Goal: Task Accomplishment & Management: Manage account settings

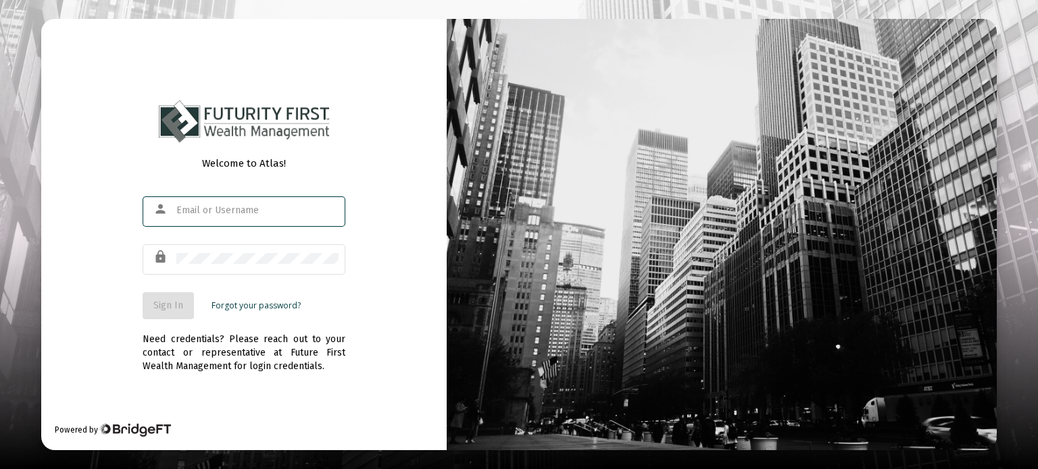
type input "[EMAIL_ADDRESS][DOMAIN_NAME]"
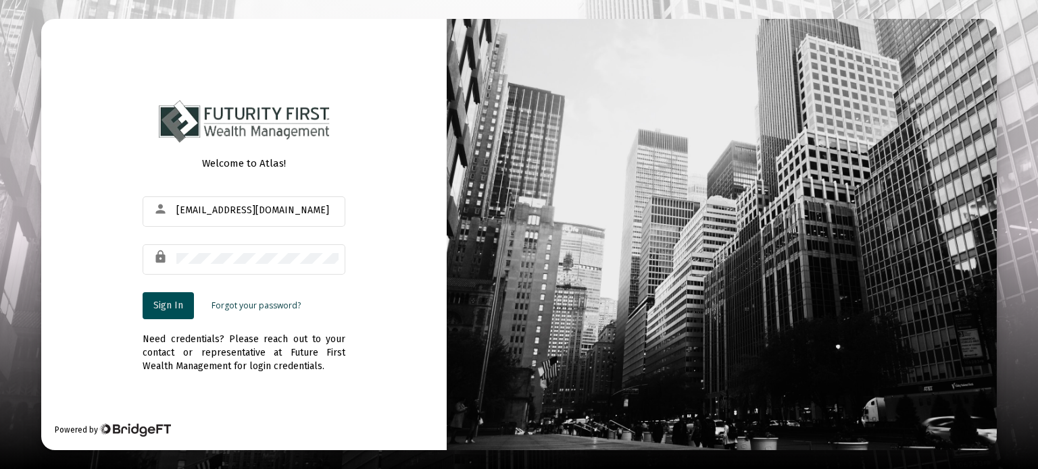
click at [170, 303] on span "Sign In" at bounding box center [168, 305] width 30 height 11
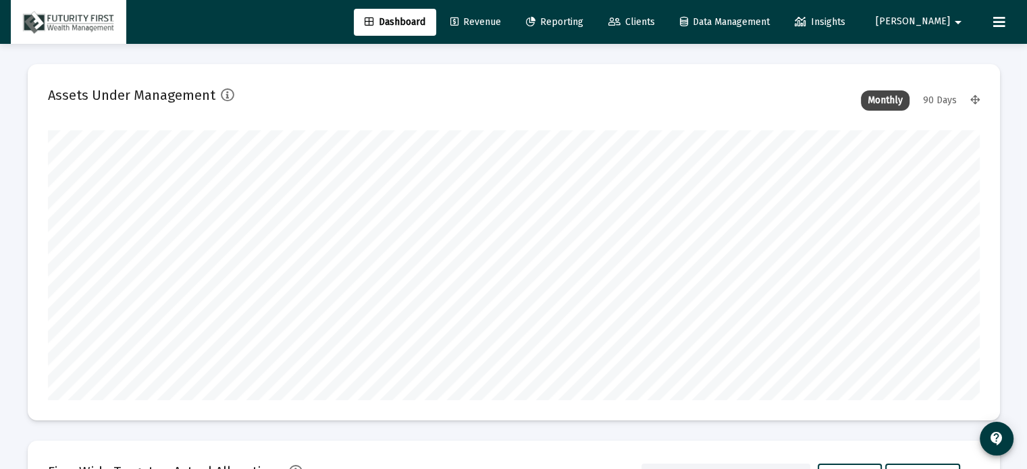
scroll to position [270, 932]
type input "[DATE]"
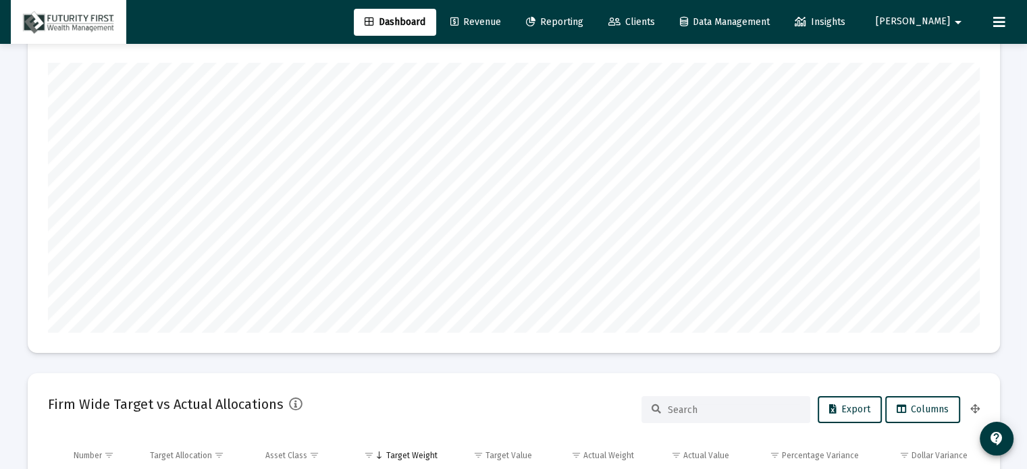
scroll to position [0, 0]
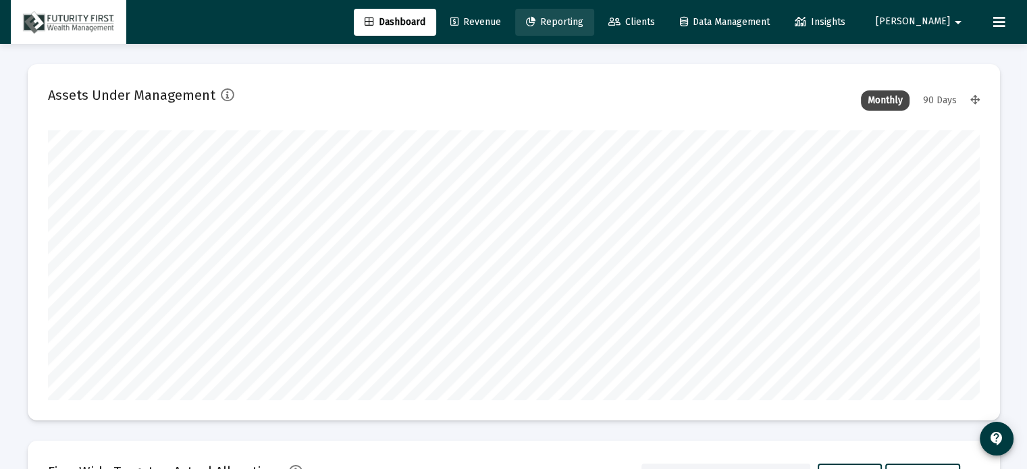
click at [584, 20] on span "Reporting" at bounding box center [554, 21] width 57 height 11
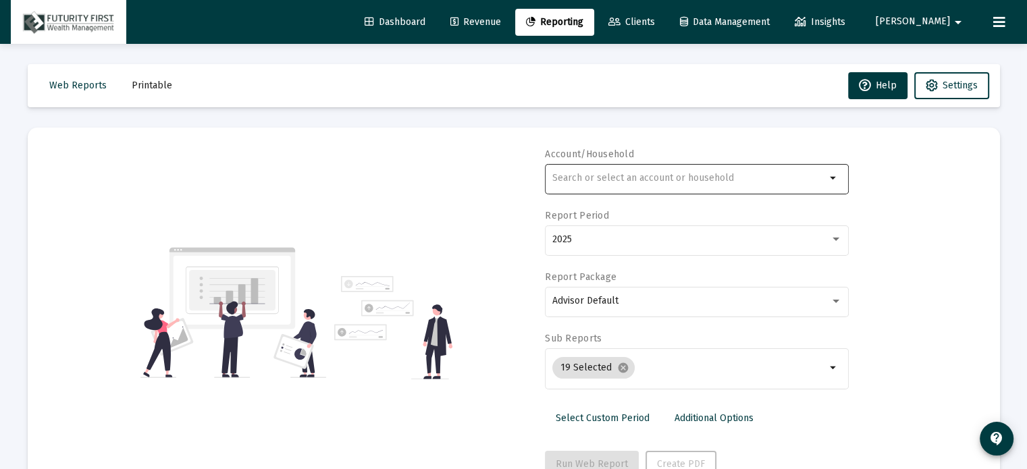
click at [630, 170] on div at bounding box center [690, 177] width 274 height 33
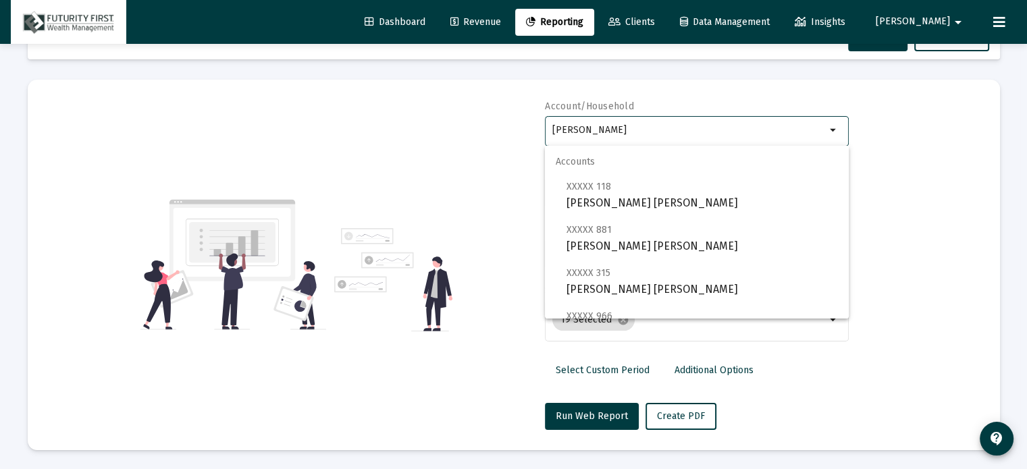
type input "[PERSON_NAME]"
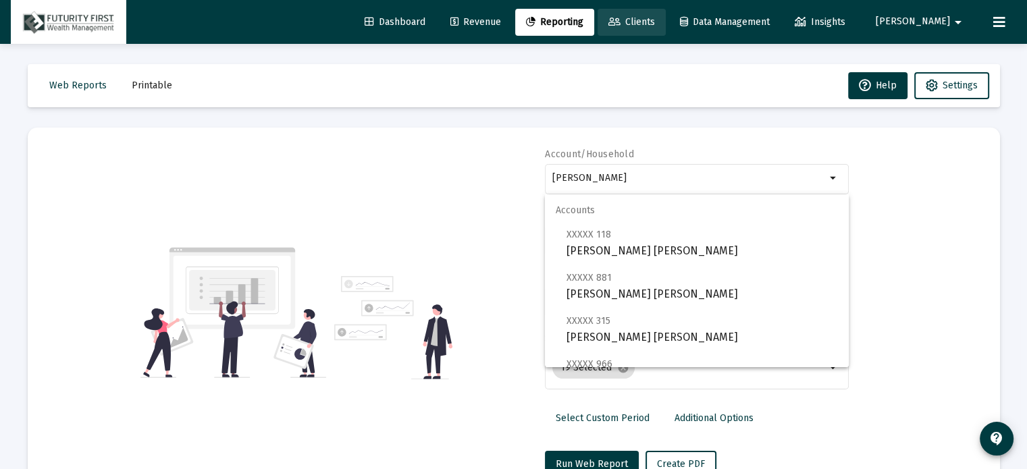
click at [655, 17] on span "Clients" at bounding box center [632, 21] width 47 height 11
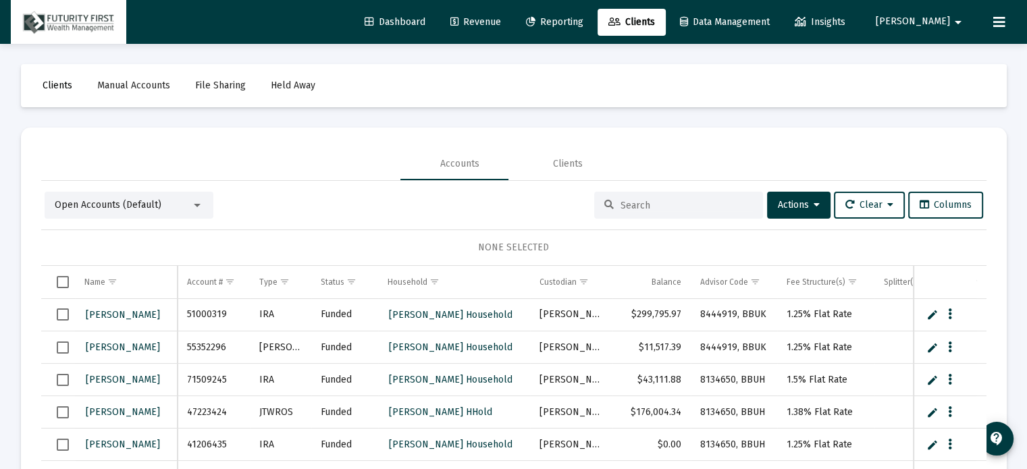
click at [57, 86] on span "Clients" at bounding box center [58, 85] width 30 height 11
click at [140, 206] on span "Open Accounts (Default)" at bounding box center [108, 204] width 107 height 11
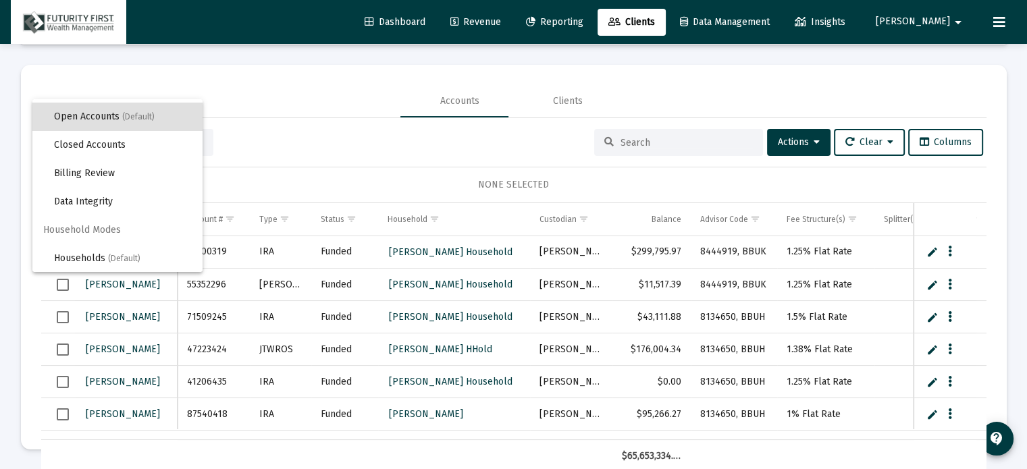
scroll to position [63, 0]
click at [100, 257] on span "Households (Default)" at bounding box center [123, 259] width 138 height 28
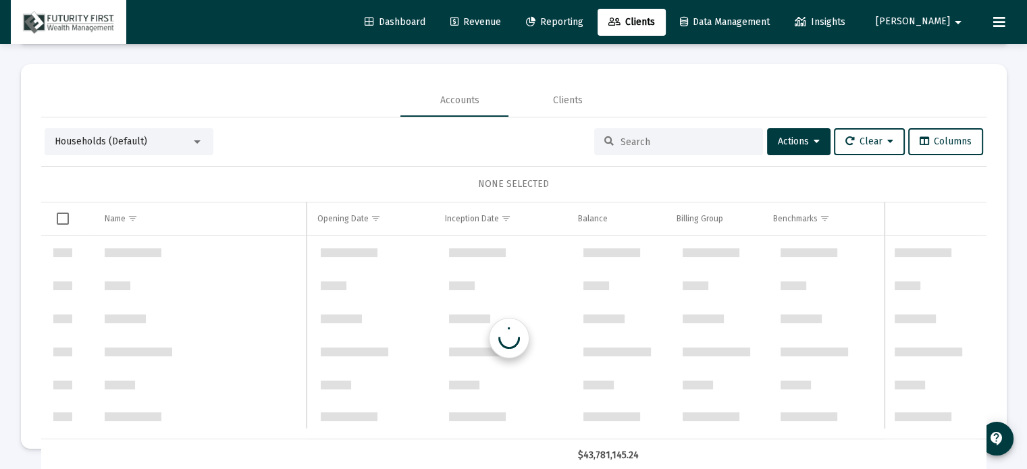
scroll to position [649, 0]
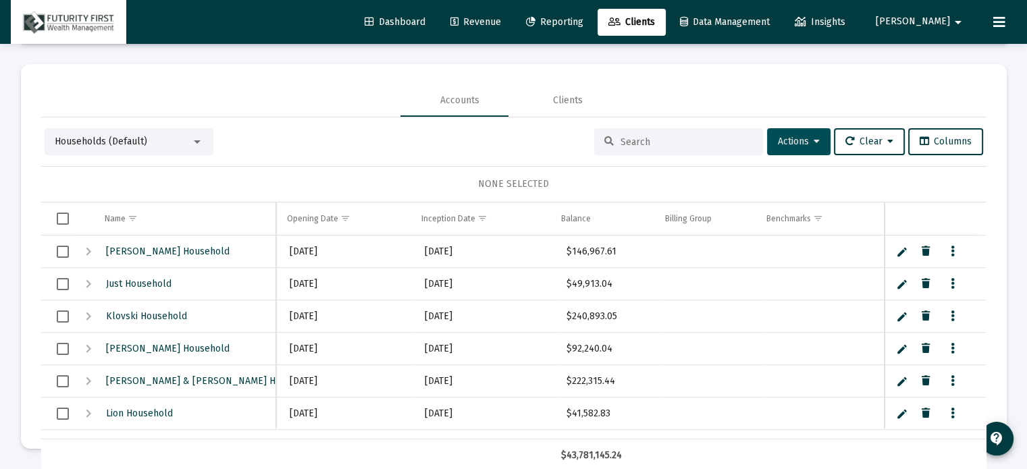
click at [796, 142] on span "Actions" at bounding box center [799, 141] width 42 height 11
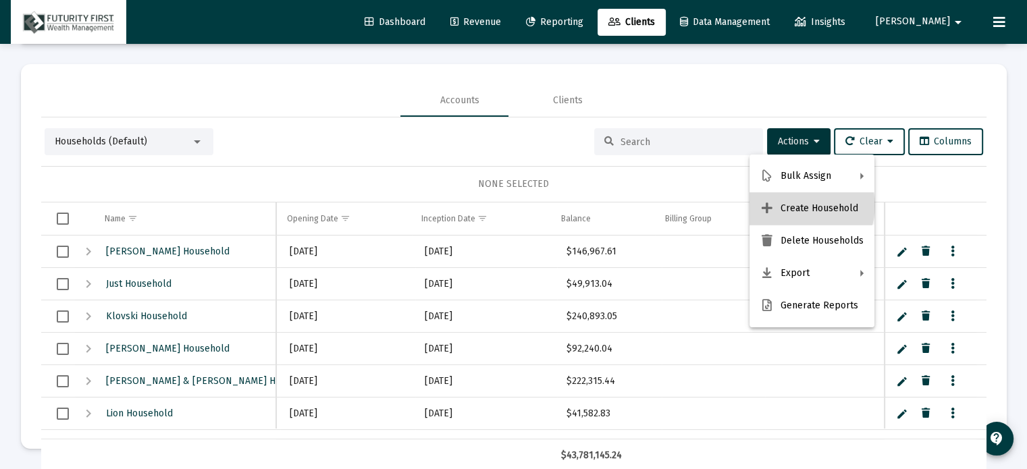
click at [807, 206] on button "Create Household" at bounding box center [812, 209] width 125 height 32
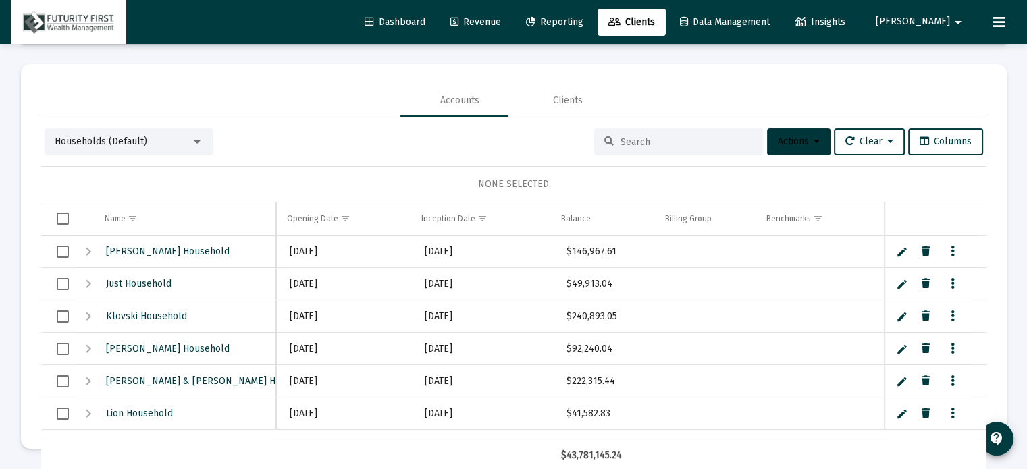
scroll to position [0, 0]
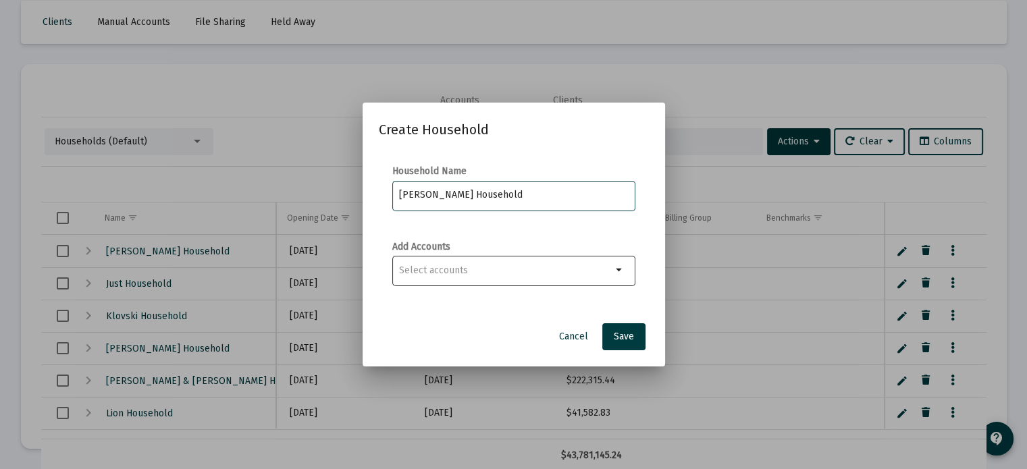
type input "[PERSON_NAME] Household"
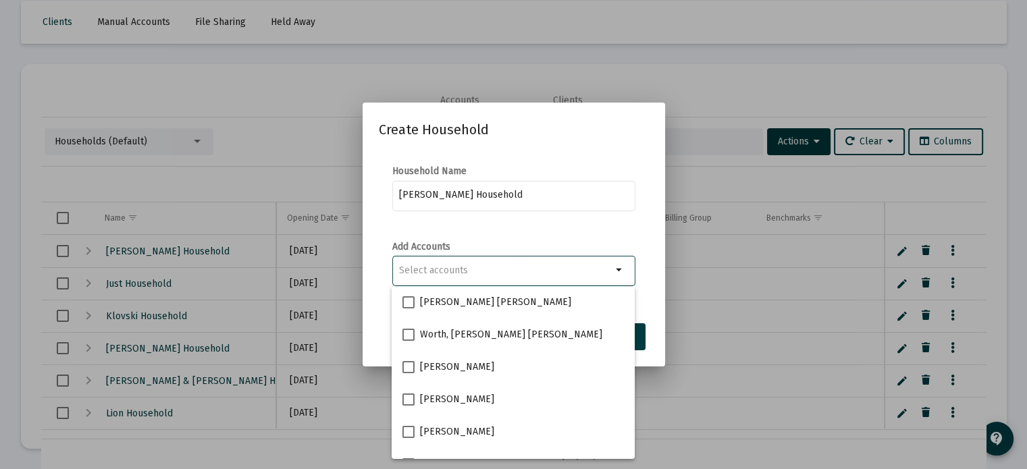
click at [536, 278] on div "Selection" at bounding box center [506, 271] width 218 height 16
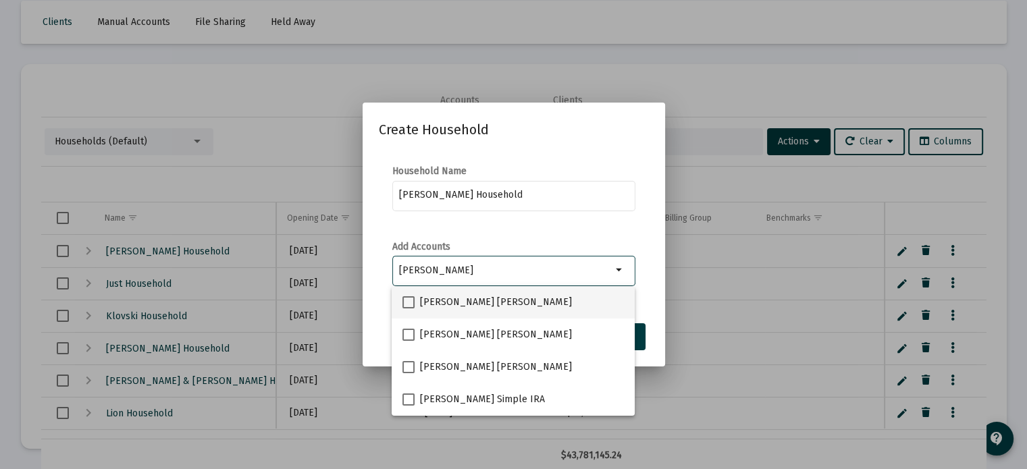
type input "[PERSON_NAME]"
drag, startPoint x: 410, startPoint y: 302, endPoint x: 418, endPoint y: 315, distance: 15.2
click at [417, 309] on label "[PERSON_NAME] [PERSON_NAME]" at bounding box center [487, 303] width 169 height 16
click at [409, 309] on input "[PERSON_NAME] [PERSON_NAME]" at bounding box center [408, 309] width 1 height 1
checkbox input "true"
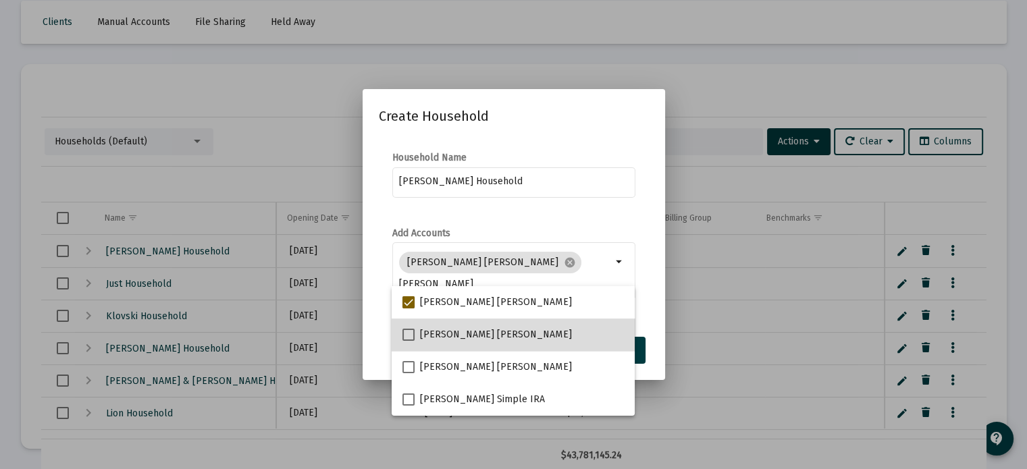
click at [402, 338] on mat-option "[PERSON_NAME] [PERSON_NAME]" at bounding box center [513, 335] width 243 height 32
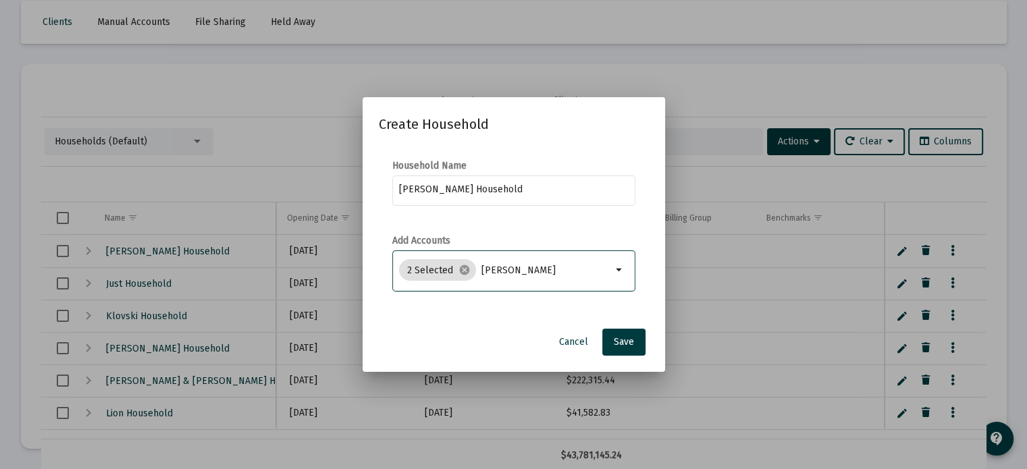
click at [609, 272] on input "[PERSON_NAME]" at bounding box center [547, 270] width 130 height 11
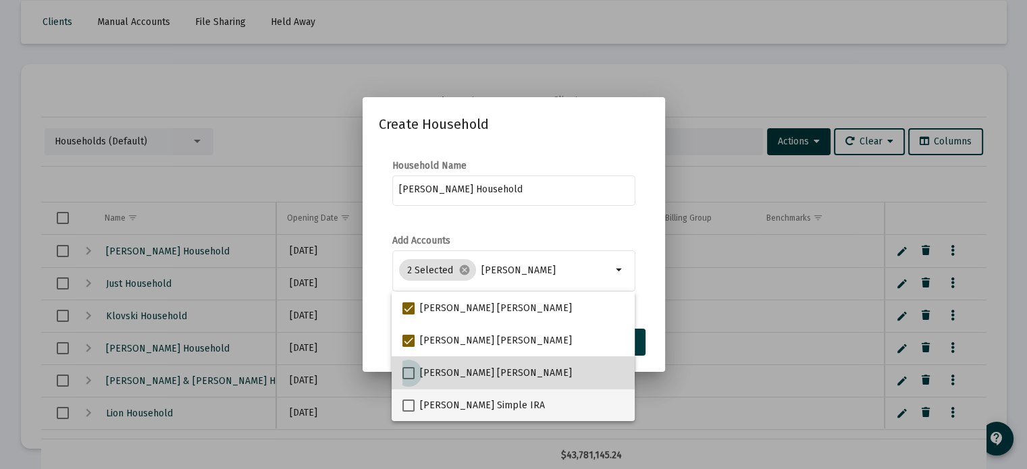
drag, startPoint x: 409, startPoint y: 371, endPoint x: 413, endPoint y: 395, distance: 24.1
click at [411, 381] on mat-checkbox "[PERSON_NAME] [PERSON_NAME]" at bounding box center [487, 373] width 169 height 32
click at [409, 374] on span at bounding box center [409, 373] width 12 height 12
click at [409, 380] on input "[PERSON_NAME] [PERSON_NAME]" at bounding box center [408, 380] width 1 height 1
checkbox input "true"
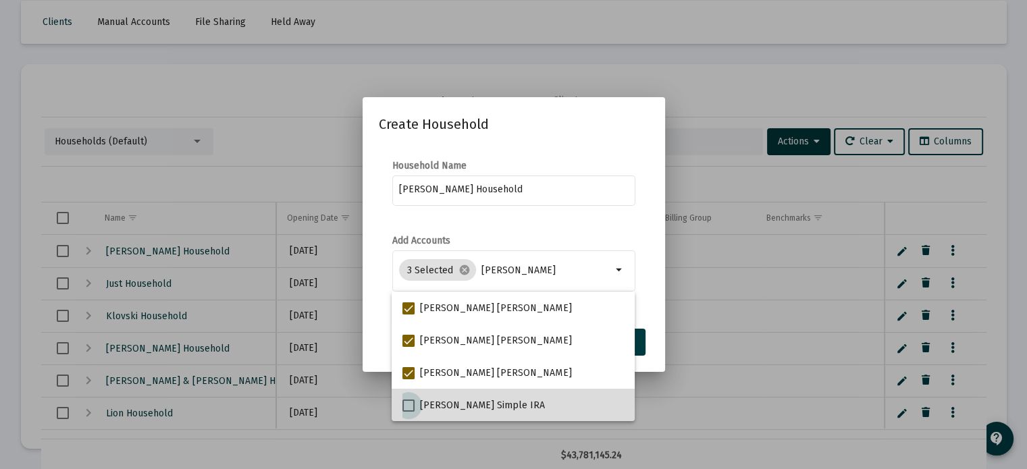
click at [411, 405] on span at bounding box center [409, 406] width 12 height 12
click at [409, 412] on input "[PERSON_NAME] Simple IRA" at bounding box center [408, 412] width 1 height 1
checkbox input "true"
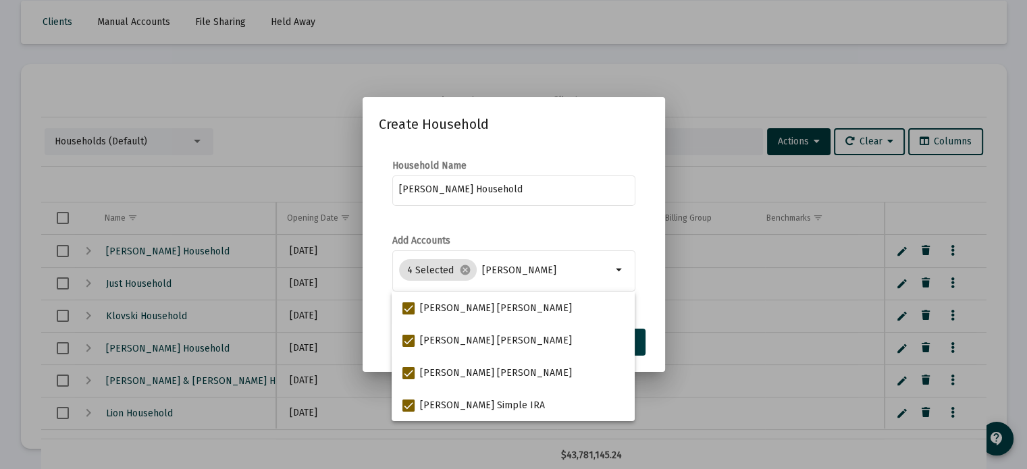
drag, startPoint x: 651, startPoint y: 294, endPoint x: 646, endPoint y: 317, distance: 23.3
click at [651, 295] on mat-dialog-content "Household Name [PERSON_NAME] Household Add Accounts 4 Selected [PERSON_NAME] ar…" at bounding box center [514, 233] width 303 height 174
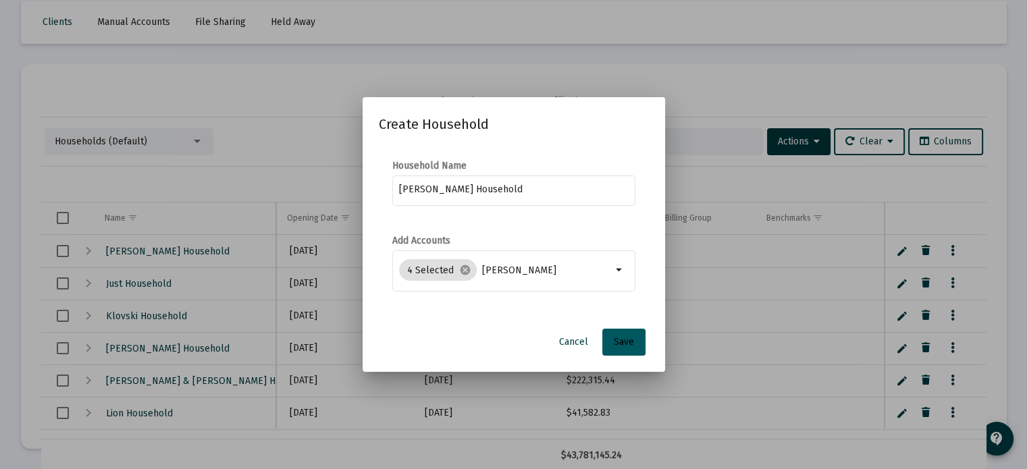
click at [624, 348] on button "Save" at bounding box center [624, 342] width 43 height 27
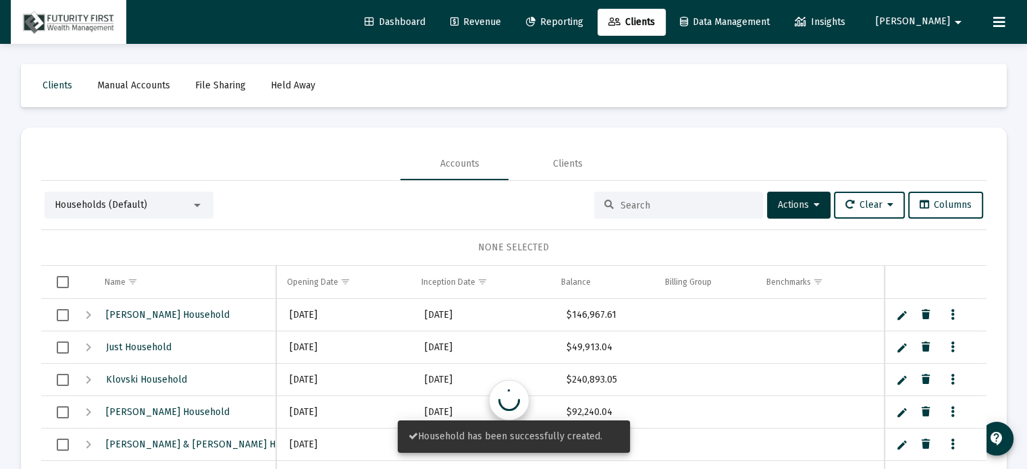
scroll to position [63, 0]
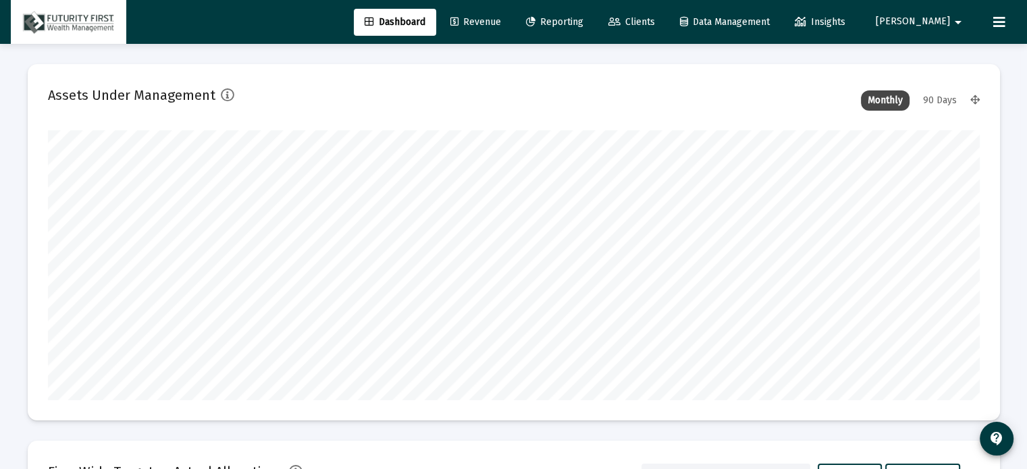
scroll to position [270, 932]
type input "[DATE]"
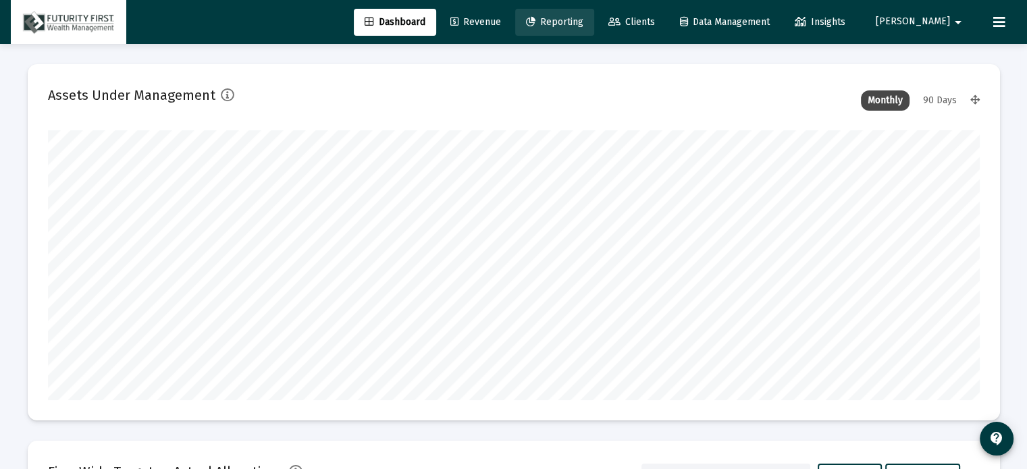
click at [584, 21] on span "Reporting" at bounding box center [554, 21] width 57 height 11
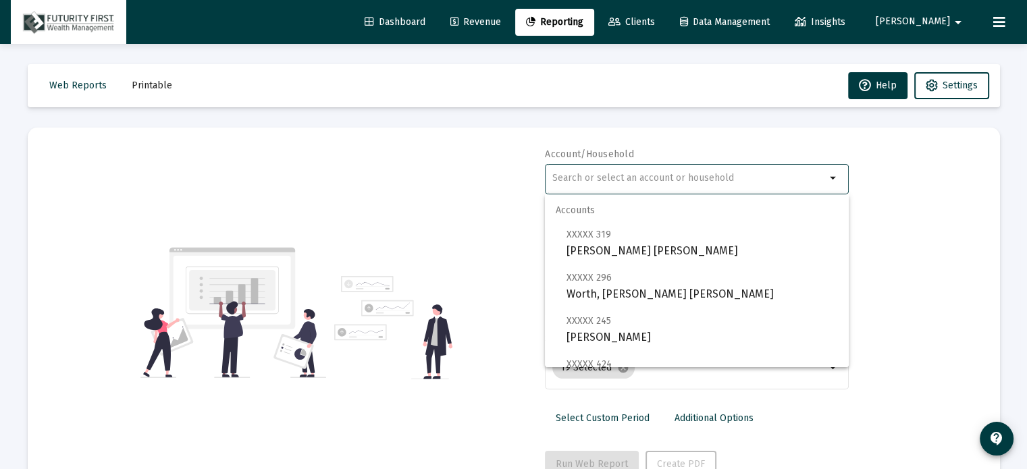
click at [644, 180] on input "text" at bounding box center [690, 178] width 274 height 11
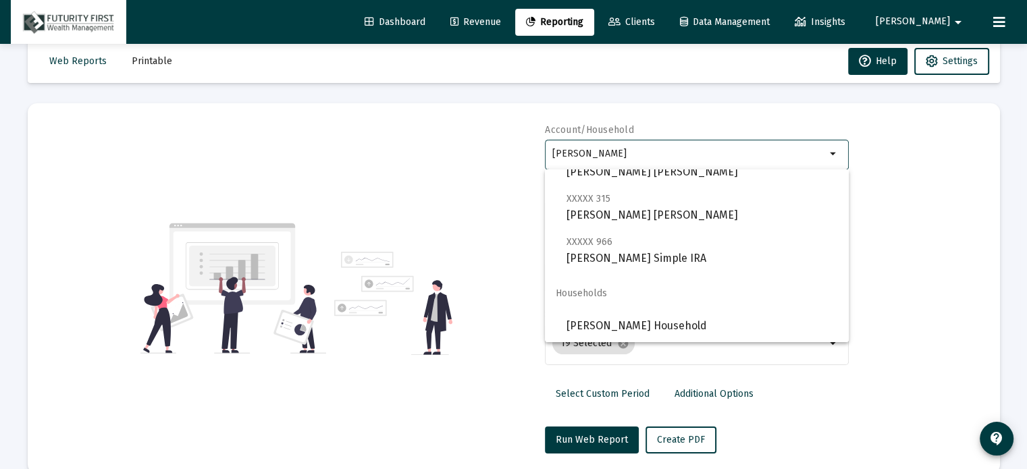
scroll to position [48, 0]
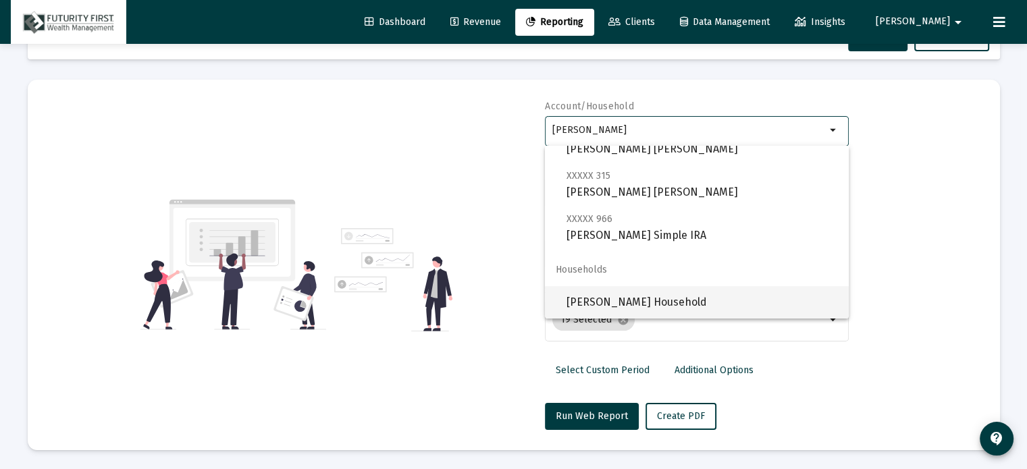
click at [626, 307] on span "[PERSON_NAME] Household" at bounding box center [703, 302] width 272 height 32
type input "[PERSON_NAME] Household"
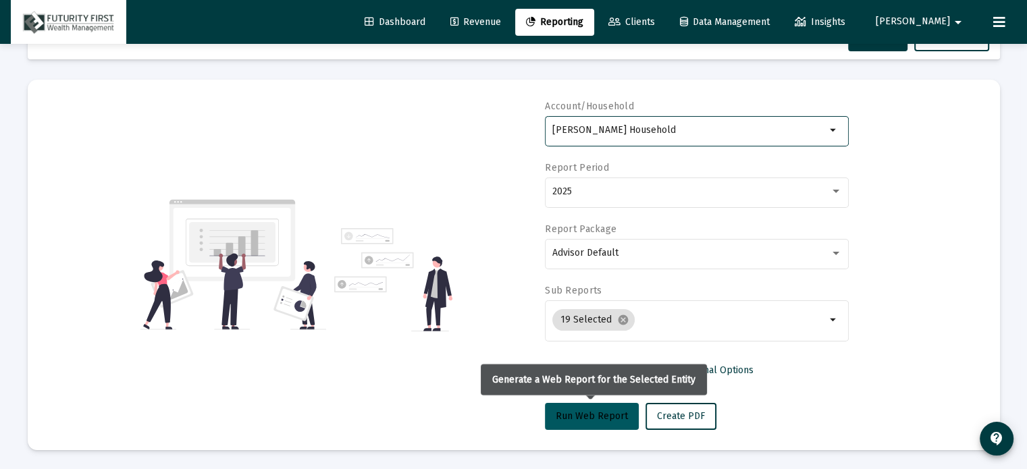
click at [594, 414] on span "Run Web Report" at bounding box center [592, 416] width 72 height 11
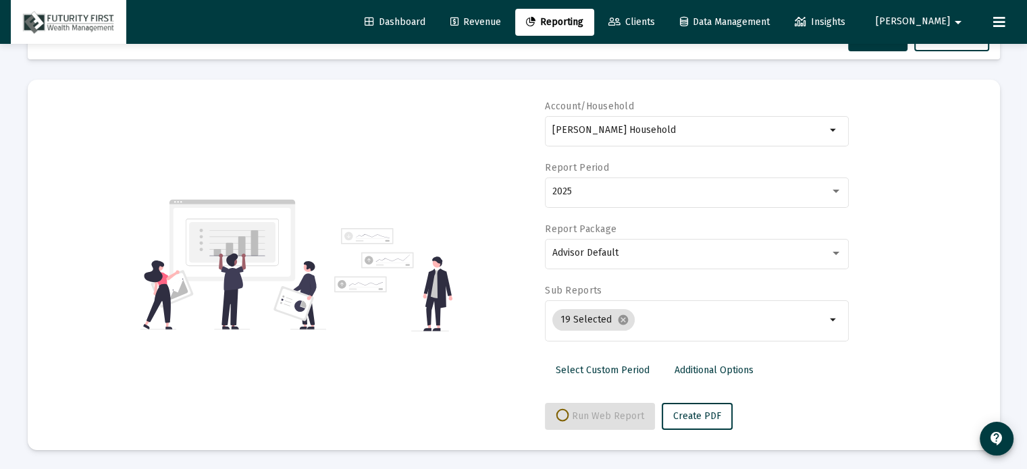
select select "View all"
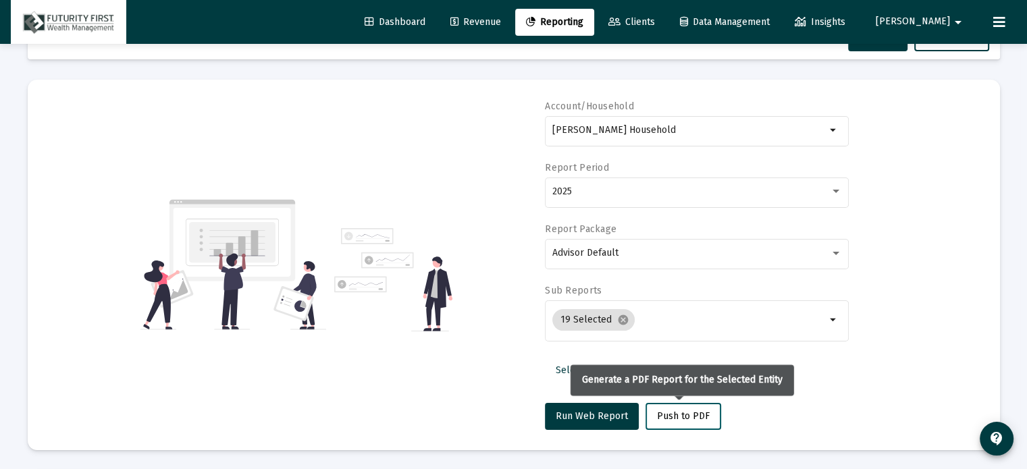
click at [686, 411] on span "Push to PDF" at bounding box center [683, 416] width 53 height 11
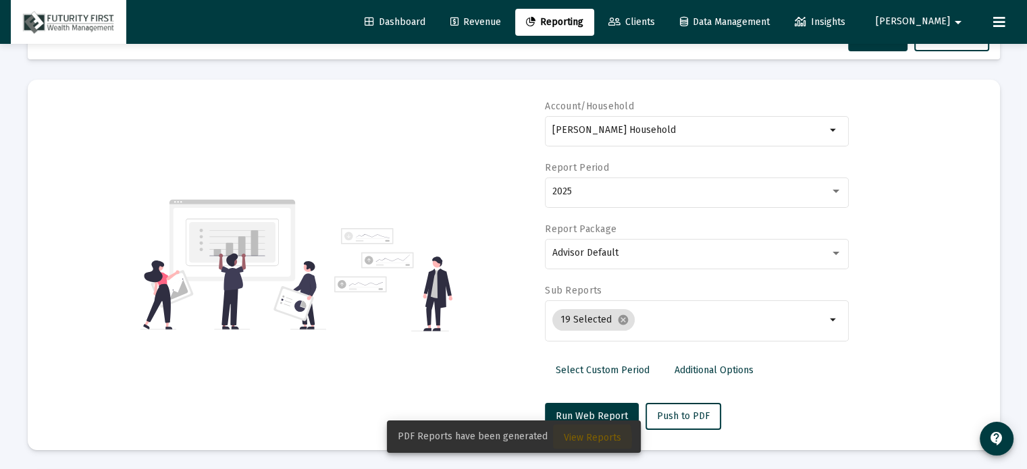
click at [569, 440] on span "View Reports" at bounding box center [592, 437] width 57 height 11
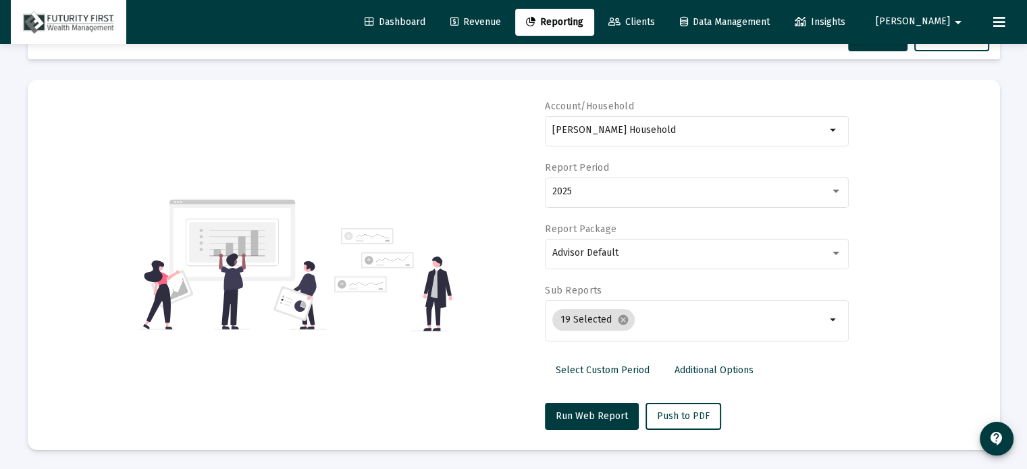
scroll to position [43, 0]
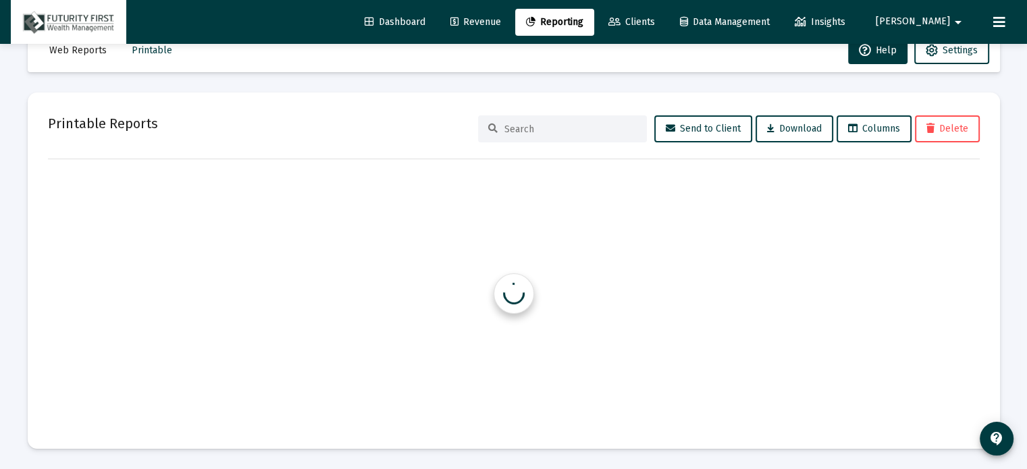
scroll to position [35, 0]
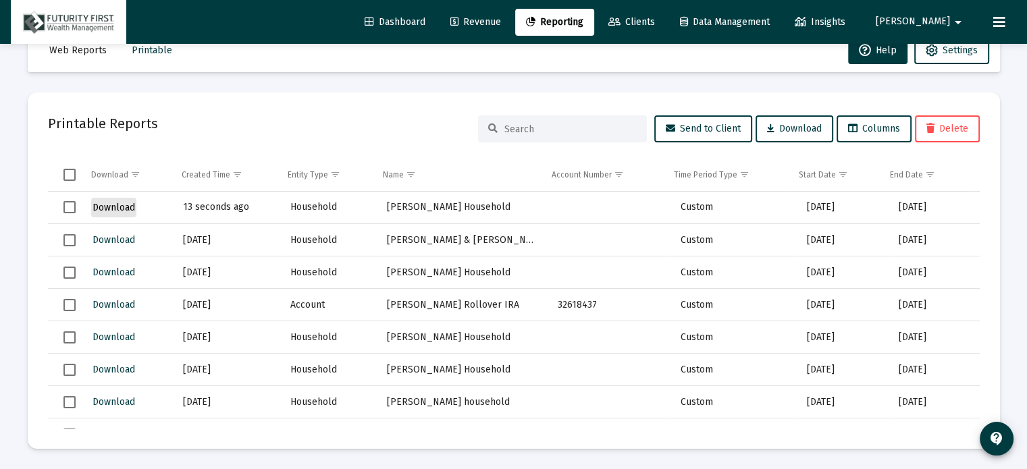
click at [104, 205] on span "Download" at bounding box center [114, 207] width 43 height 11
